Goal: Information Seeking & Learning: Learn about a topic

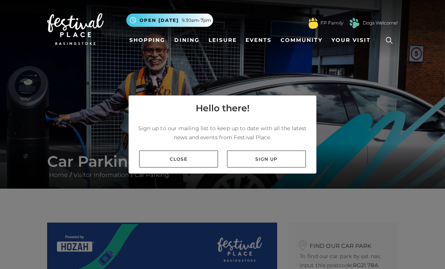
click at [178, 167] on link "Close" at bounding box center [178, 158] width 79 height 17
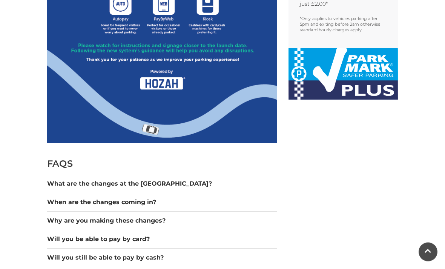
scroll to position [461, 0]
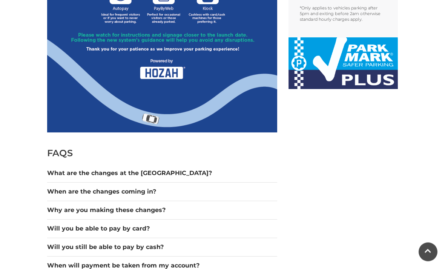
click at [149, 172] on button "What are the changes at the [GEOGRAPHIC_DATA]?" at bounding box center [162, 173] width 230 height 9
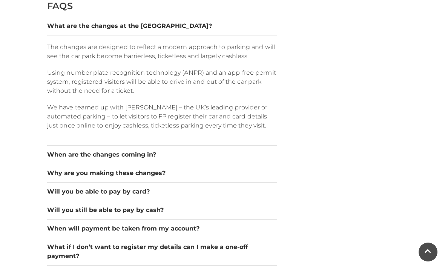
scroll to position [610, 0]
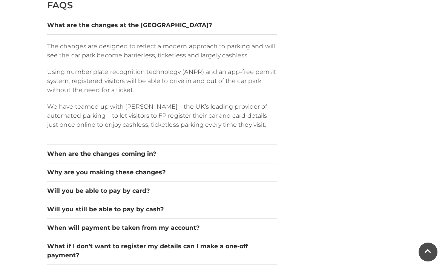
click at [201, 188] on button "Will you be able to pay by card?" at bounding box center [162, 190] width 230 height 9
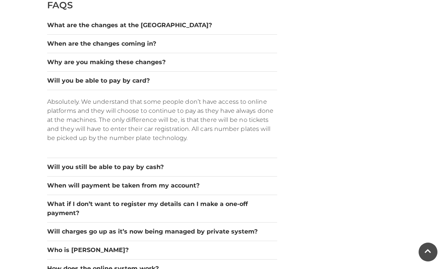
click at [176, 169] on button "Will you still be able to pay by cash?" at bounding box center [162, 166] width 230 height 9
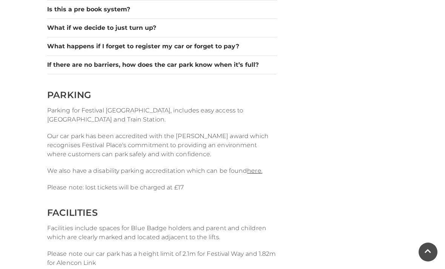
scroll to position [849, 0]
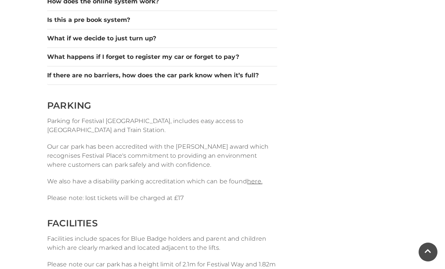
click at [232, 74] on button "If there are no barriers, how does the car park know when it’s full?" at bounding box center [162, 75] width 230 height 9
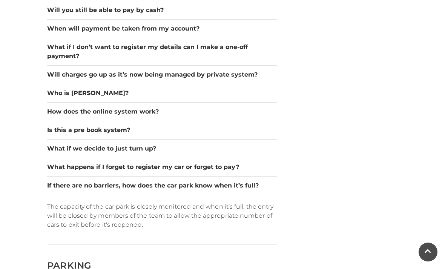
scroll to position [699, 0]
click at [160, 146] on button "What if we decide to just turn up?" at bounding box center [162, 148] width 230 height 9
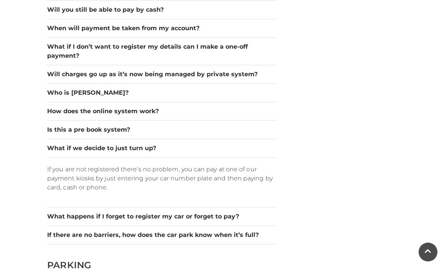
click at [128, 132] on button "Is this a pre book system?" at bounding box center [162, 129] width 230 height 9
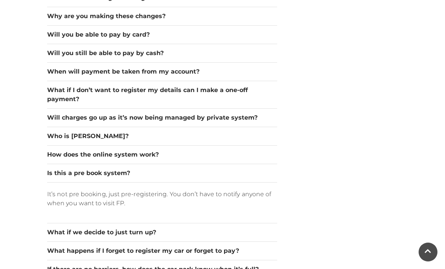
scroll to position [655, 0]
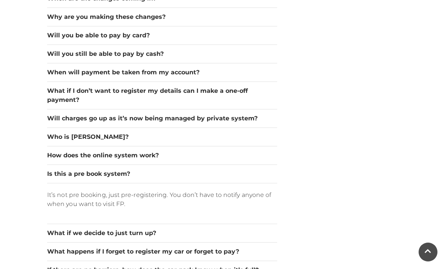
click at [150, 153] on button "How does the online system work?" at bounding box center [162, 155] width 230 height 9
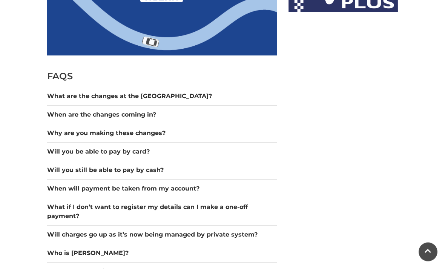
scroll to position [540, 0]
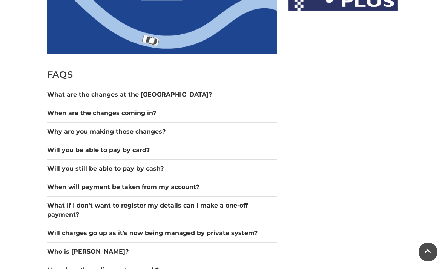
click at [236, 131] on button "Why are you making these changes?" at bounding box center [162, 131] width 230 height 9
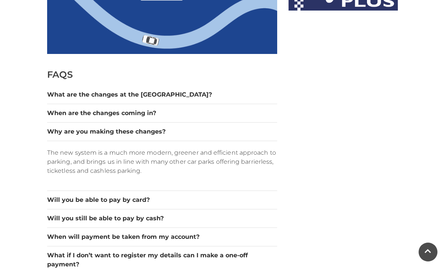
click at [218, 133] on button "Why are you making these changes?" at bounding box center [162, 131] width 230 height 9
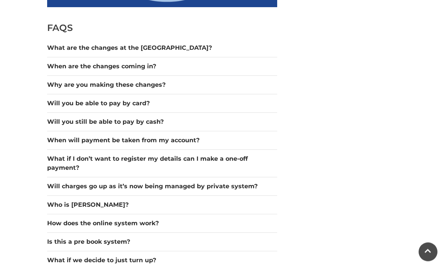
scroll to position [587, 0]
click at [242, 122] on button "Will you still be able to pay by cash?" at bounding box center [162, 121] width 230 height 9
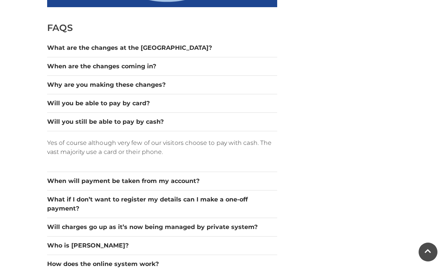
click at [241, 123] on button "Will you still be able to pay by cash?" at bounding box center [162, 121] width 230 height 9
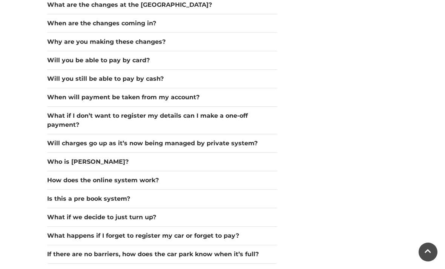
scroll to position [631, 0]
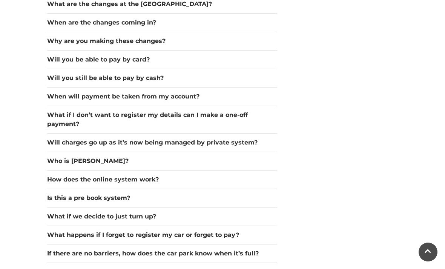
click at [242, 120] on button "What if I don’t want to register my details can I make a one-off payment?" at bounding box center [162, 119] width 230 height 18
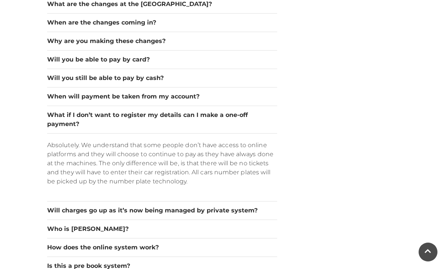
click at [249, 118] on button "What if I don’t want to register my details can I make a one-off payment?" at bounding box center [162, 119] width 230 height 18
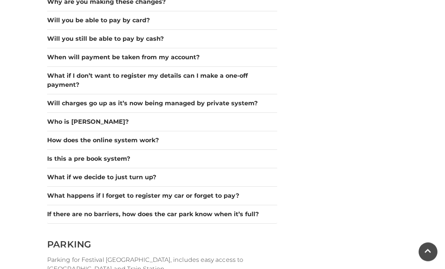
scroll to position [672, 0]
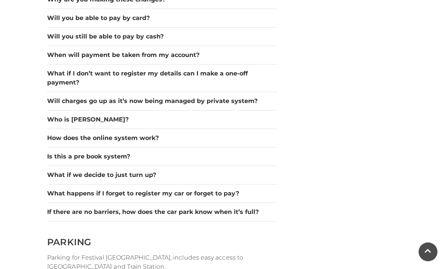
click at [211, 122] on button "Who is [PERSON_NAME]?" at bounding box center [162, 119] width 230 height 9
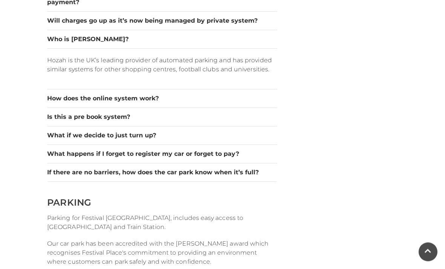
scroll to position [751, 0]
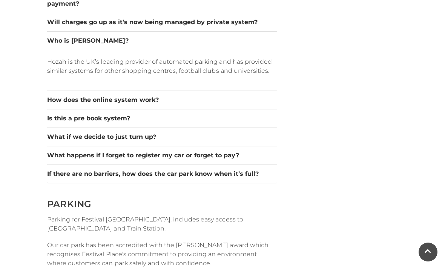
click at [224, 156] on button "What happens if I forget to register my car or forget to pay?" at bounding box center [162, 155] width 230 height 9
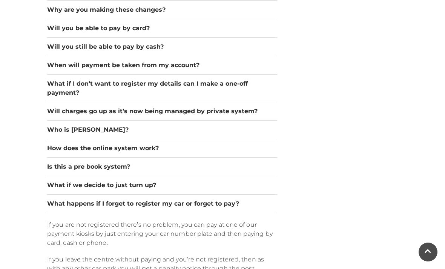
scroll to position [662, 0]
click at [242, 107] on button "Will charges go up as it’s now being managed by private system?" at bounding box center [162, 111] width 230 height 9
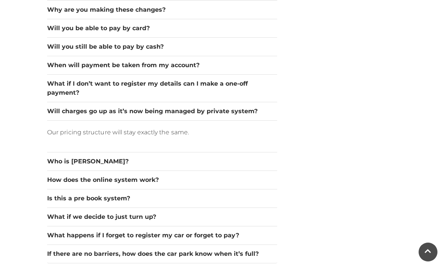
click at [232, 110] on button "Will charges go up as it’s now being managed by private system?" at bounding box center [162, 111] width 230 height 9
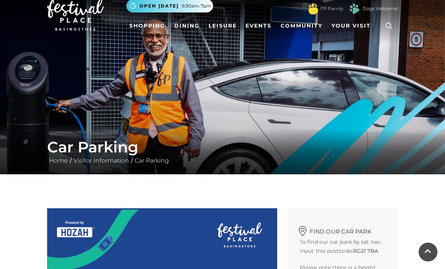
scroll to position [0, 0]
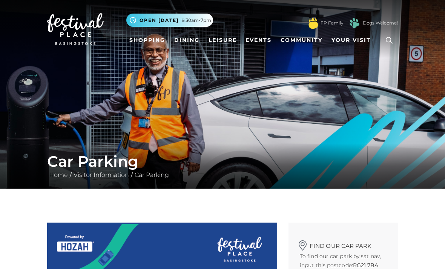
click at [170, 21] on span "Open [DATE]" at bounding box center [159, 20] width 39 height 7
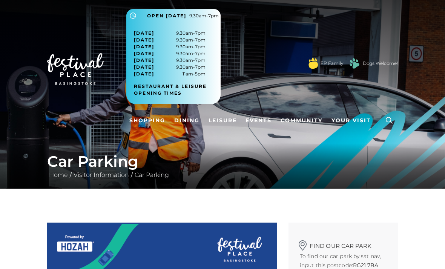
click at [260, 57] on div ".st5{fill:none;stroke:#FFFFFF;stroke-width:2.29;stroke-miterlimit:10;} Open [DA…" at bounding box center [261, 60] width 271 height 103
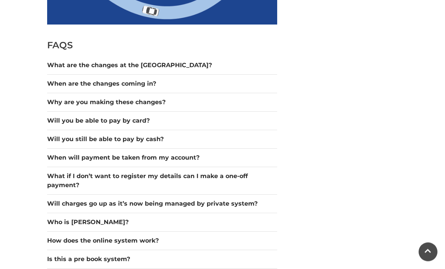
scroll to position [569, 0]
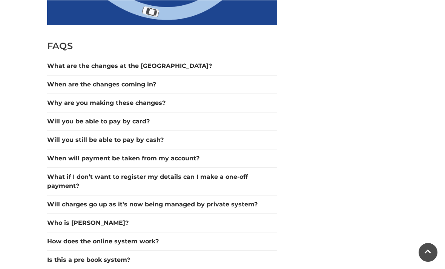
click at [185, 162] on button "When will payment be taken from my account?" at bounding box center [162, 157] width 230 height 9
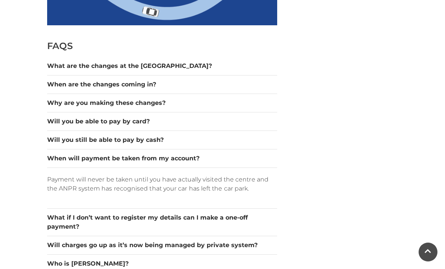
click at [148, 65] on button "What are the changes at the [GEOGRAPHIC_DATA]?" at bounding box center [162, 65] width 230 height 9
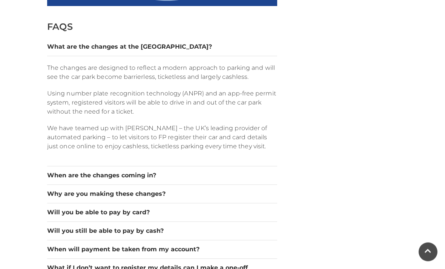
scroll to position [588, 0]
click at [176, 175] on button "When are the changes coming in?" at bounding box center [162, 175] width 230 height 9
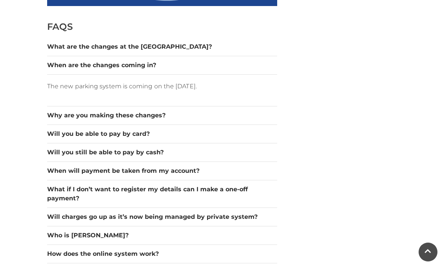
click at [140, 64] on button "When are the changes coming in?" at bounding box center [162, 65] width 230 height 9
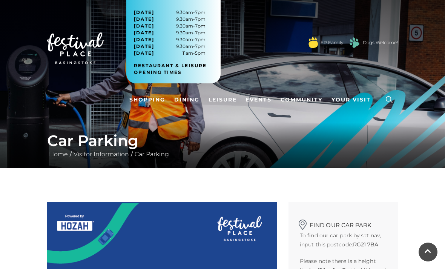
scroll to position [0, 0]
